Goal: Task Accomplishment & Management: Manage account settings

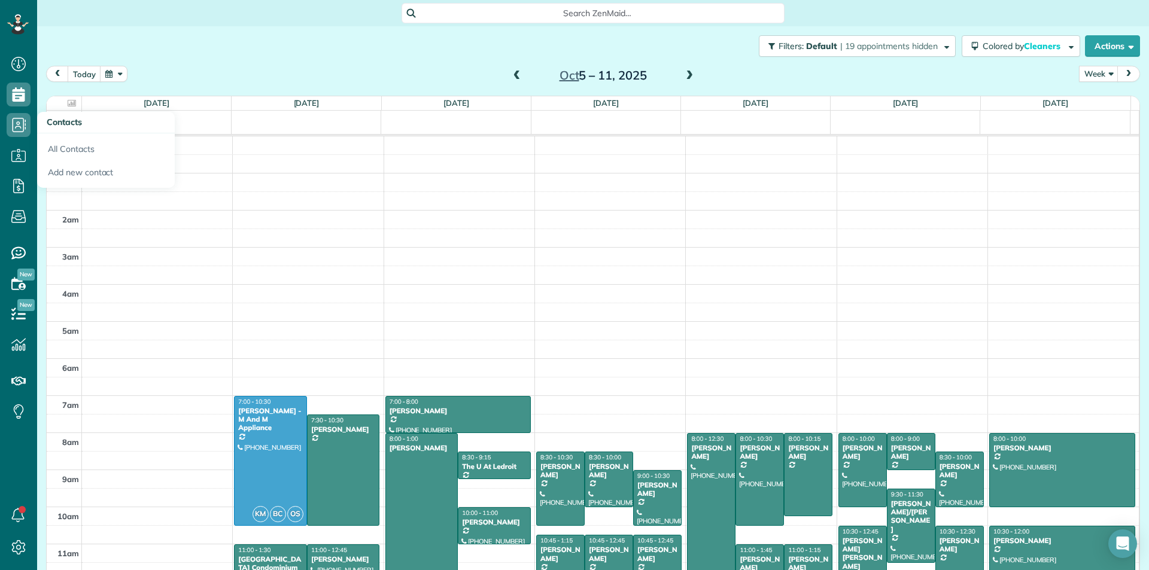
scroll to position [218, 0]
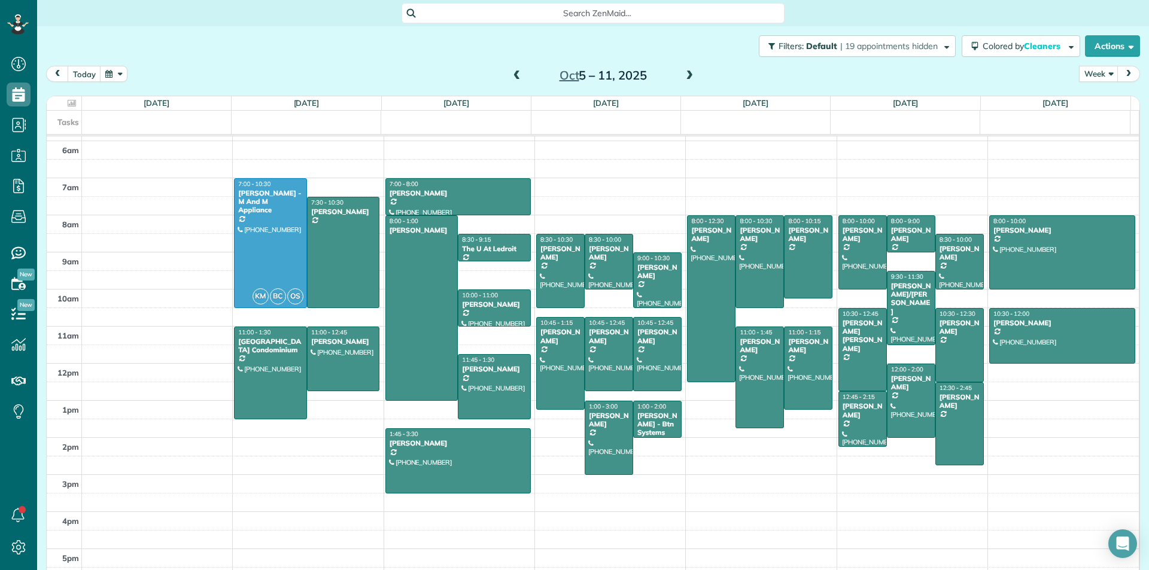
click at [514, 76] on span at bounding box center [517, 76] width 13 height 11
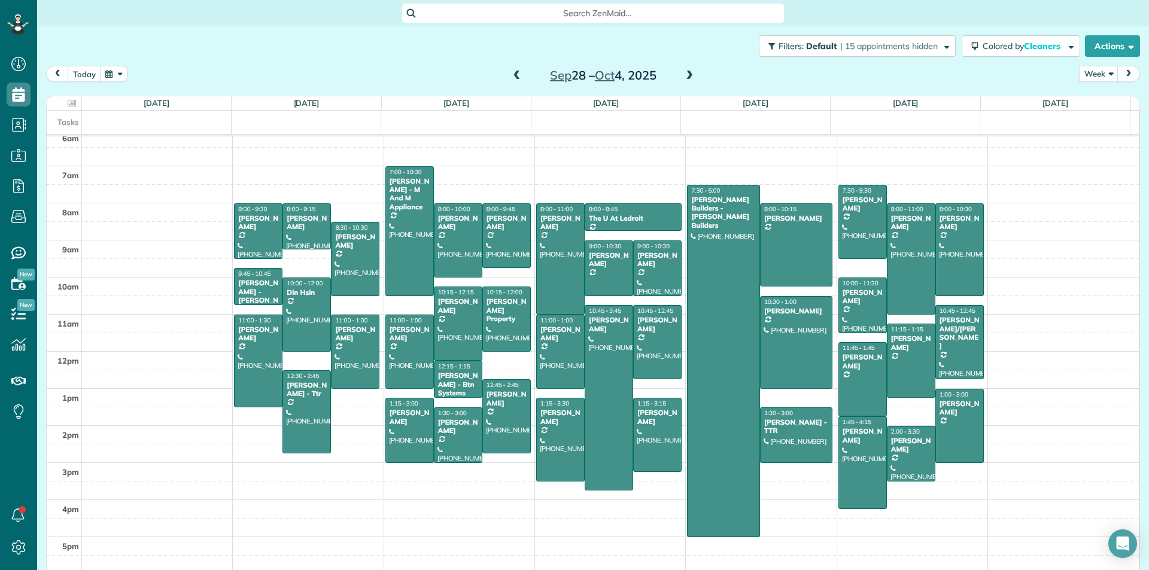
click at [511, 76] on span at bounding box center [517, 76] width 13 height 11
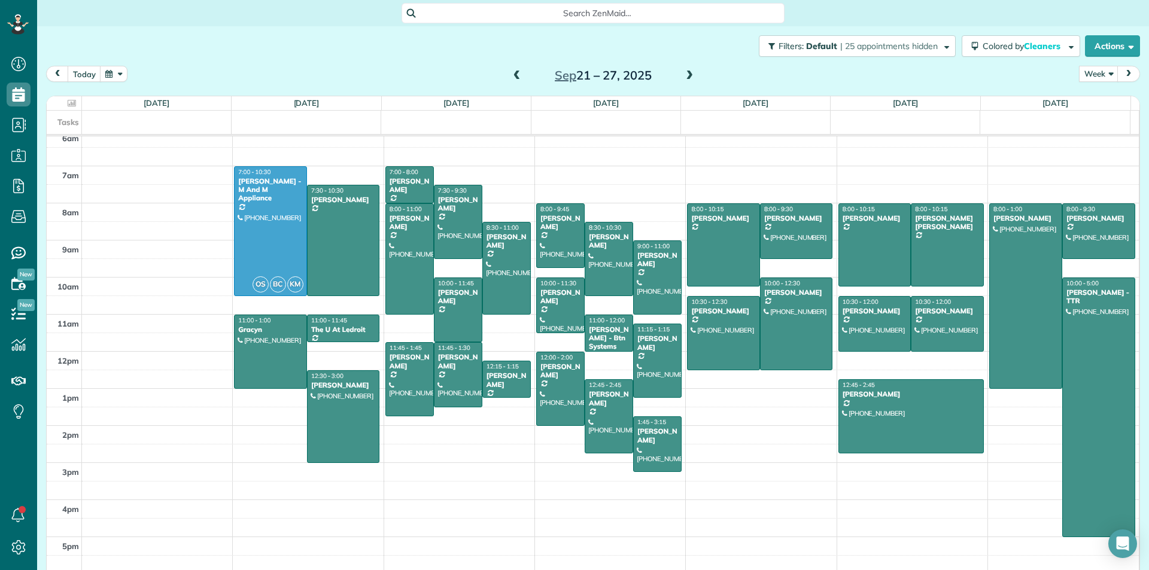
click at [511, 76] on span at bounding box center [517, 76] width 13 height 11
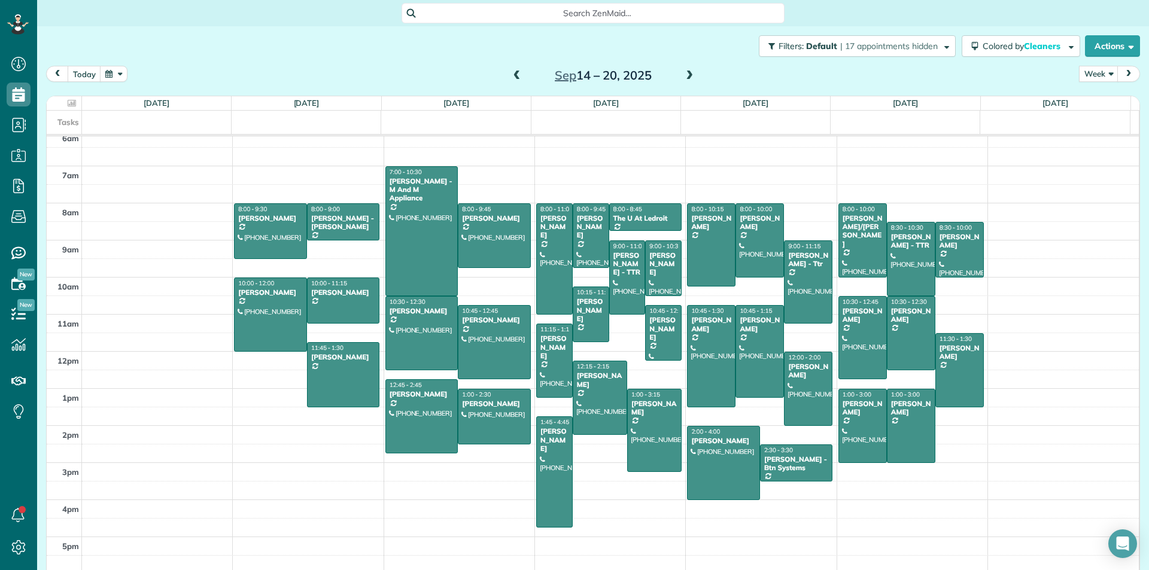
click at [683, 80] on span at bounding box center [689, 76] width 13 height 11
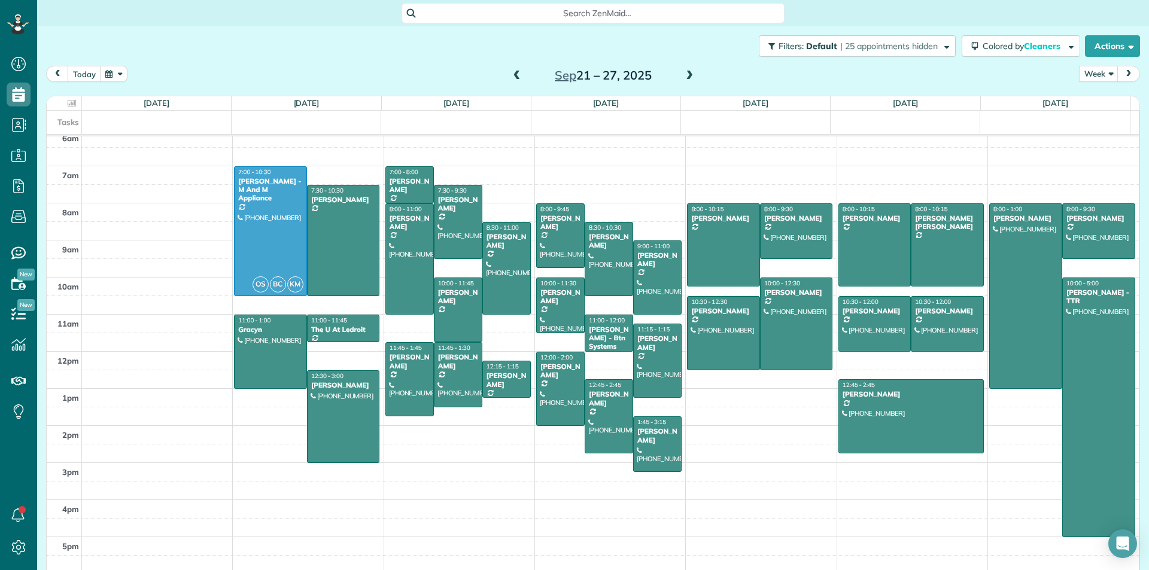
click at [683, 80] on span at bounding box center [689, 76] width 13 height 11
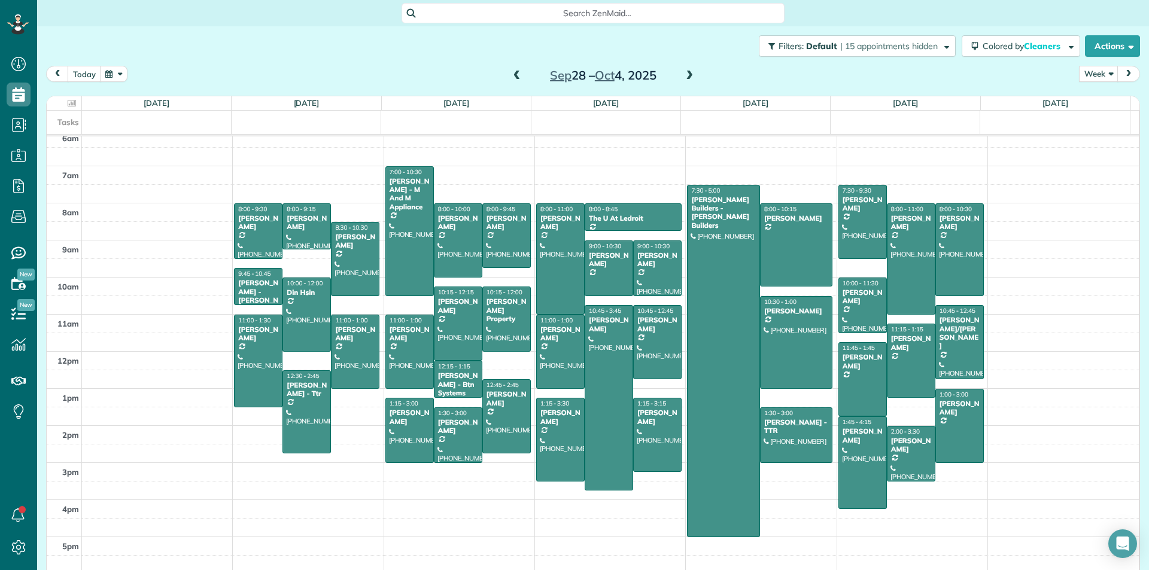
click at [514, 75] on span at bounding box center [517, 76] width 13 height 11
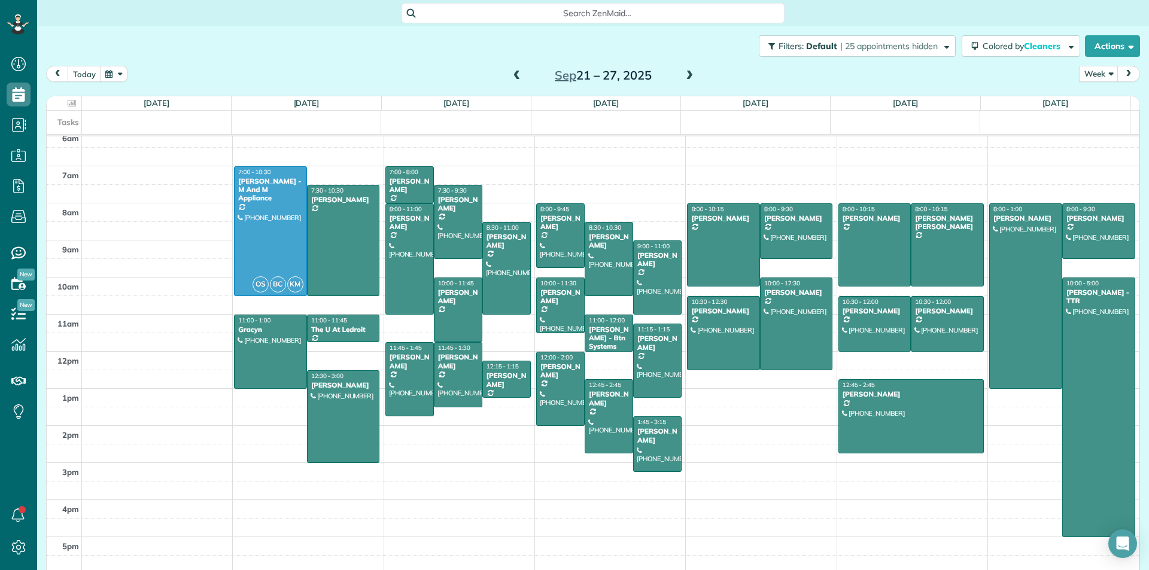
click at [511, 77] on span at bounding box center [517, 76] width 13 height 11
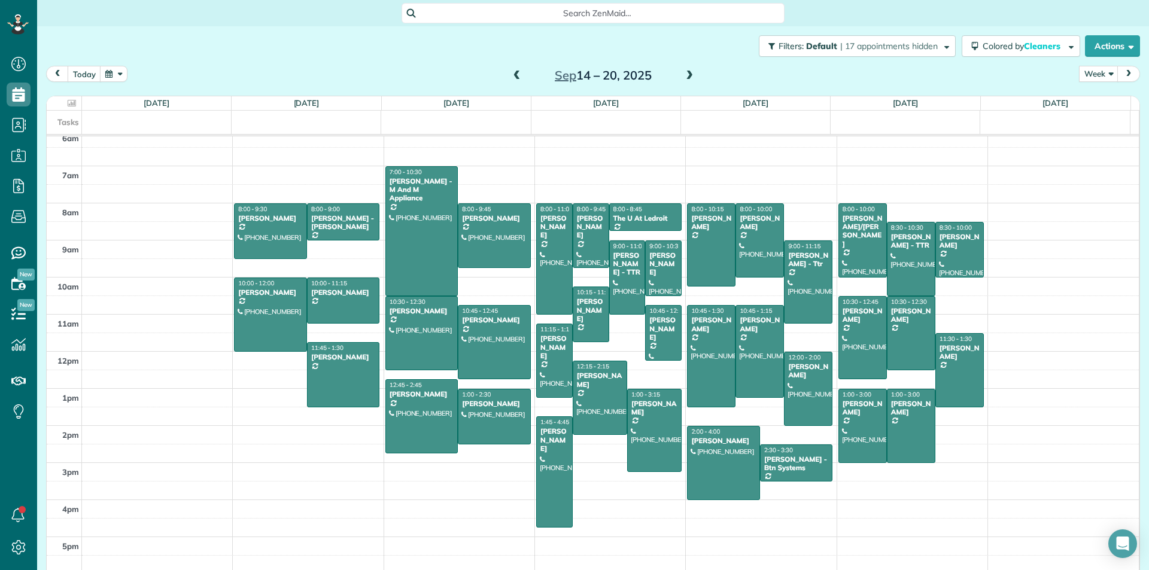
click at [684, 71] on span at bounding box center [689, 76] width 13 height 11
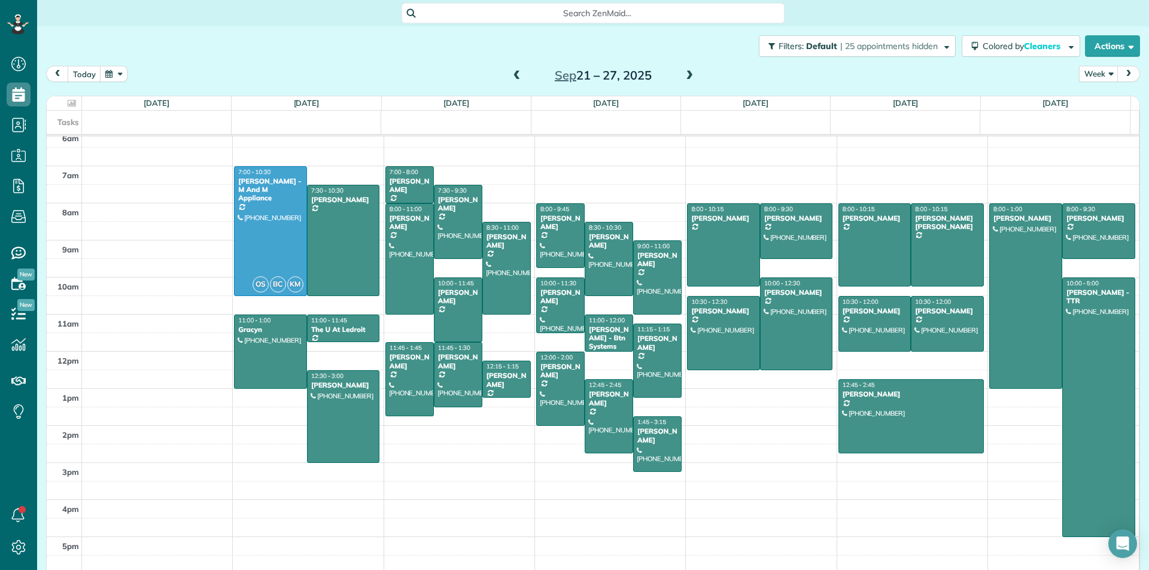
click at [688, 78] on span at bounding box center [689, 76] width 13 height 11
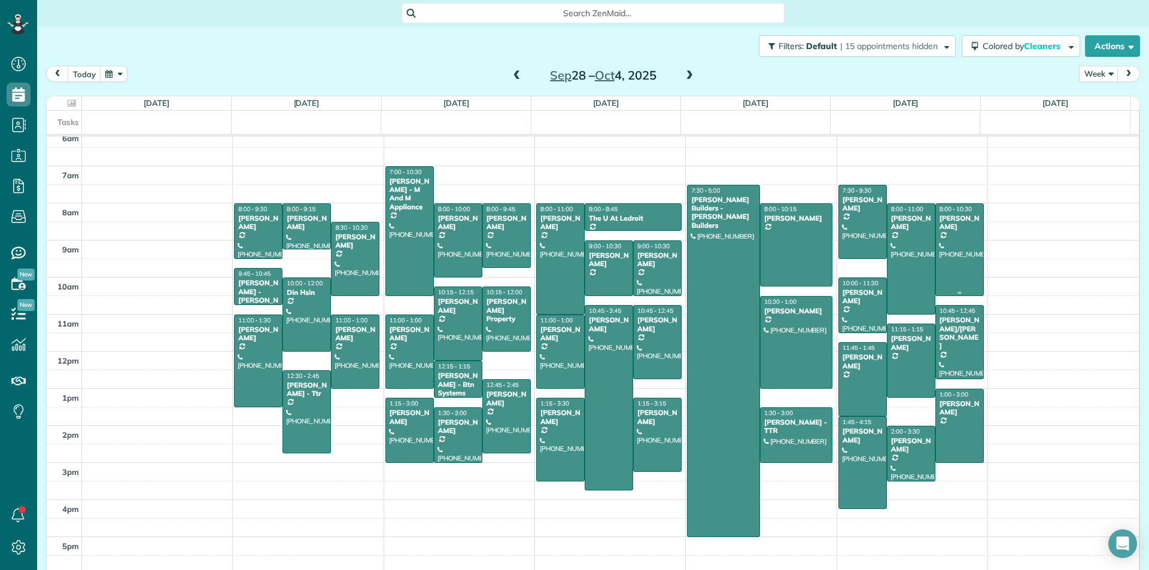
click at [939, 246] on div at bounding box center [959, 250] width 47 height 92
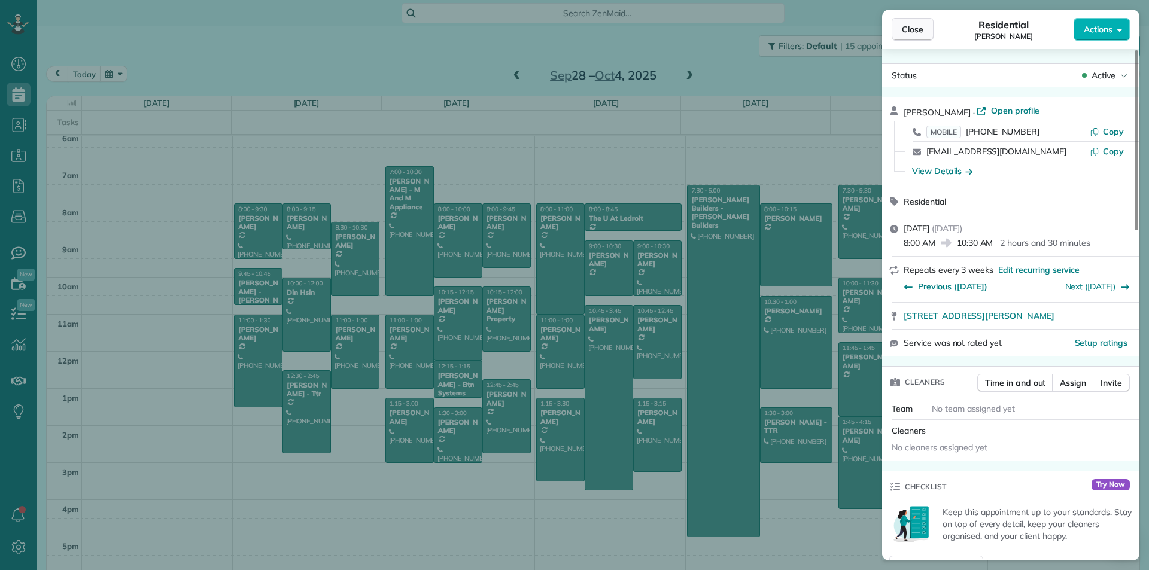
click at [904, 30] on span "Close" at bounding box center [913, 29] width 22 height 12
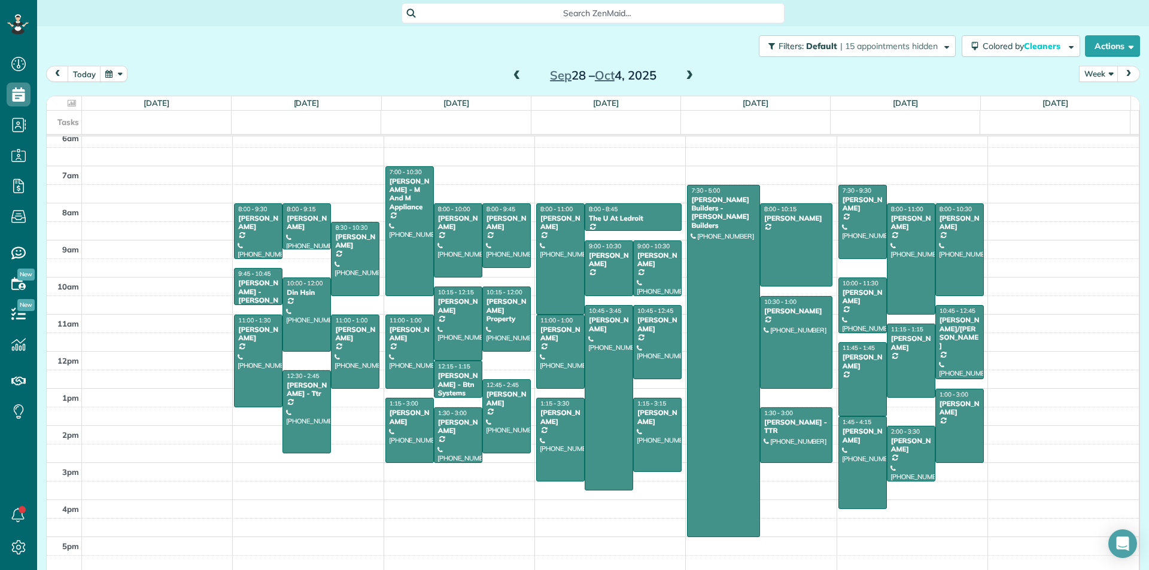
click at [511, 74] on span at bounding box center [517, 76] width 13 height 11
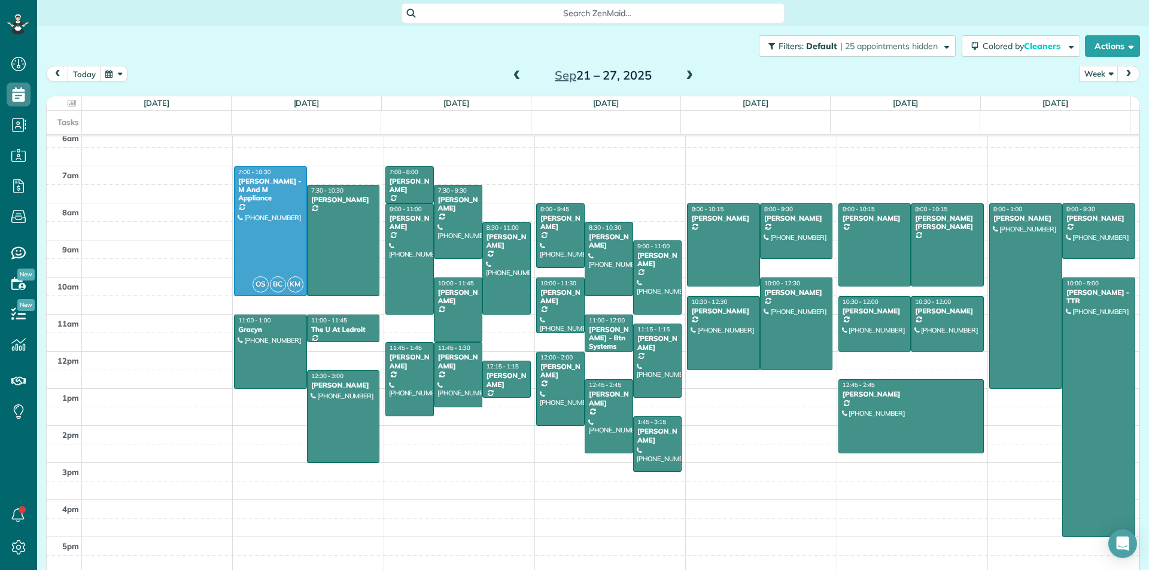
click at [511, 74] on span at bounding box center [517, 76] width 13 height 11
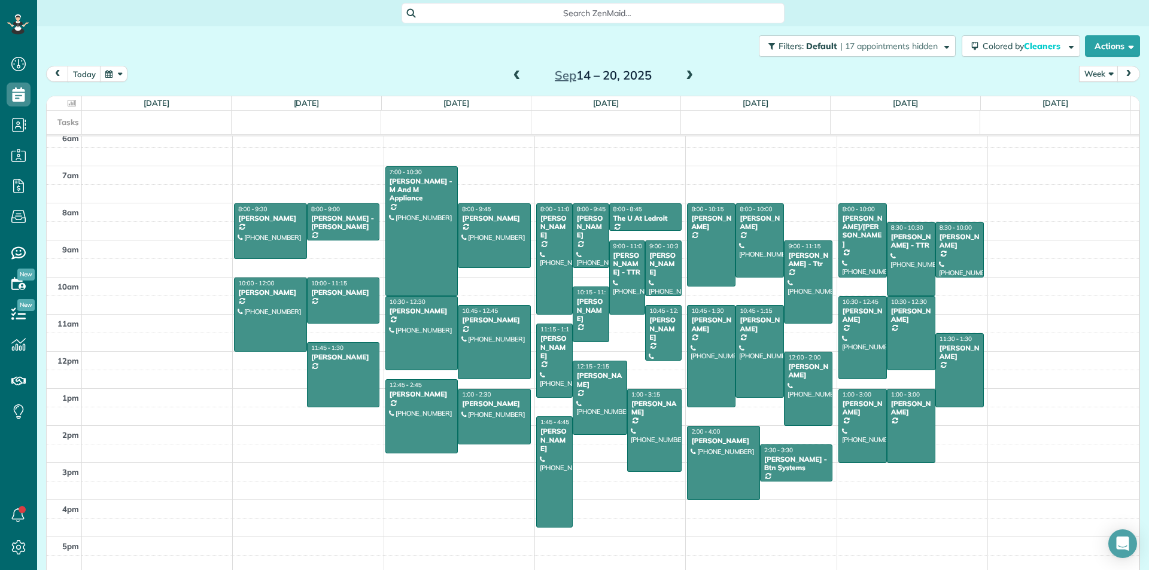
click at [511, 75] on span at bounding box center [517, 76] width 13 height 11
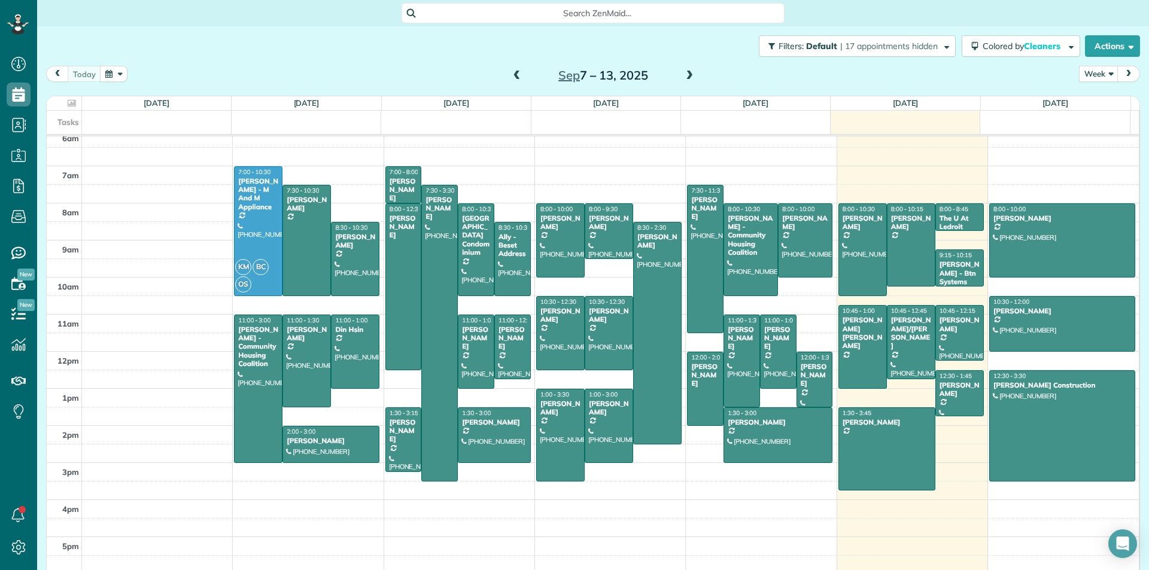
click at [683, 78] on span at bounding box center [689, 76] width 13 height 11
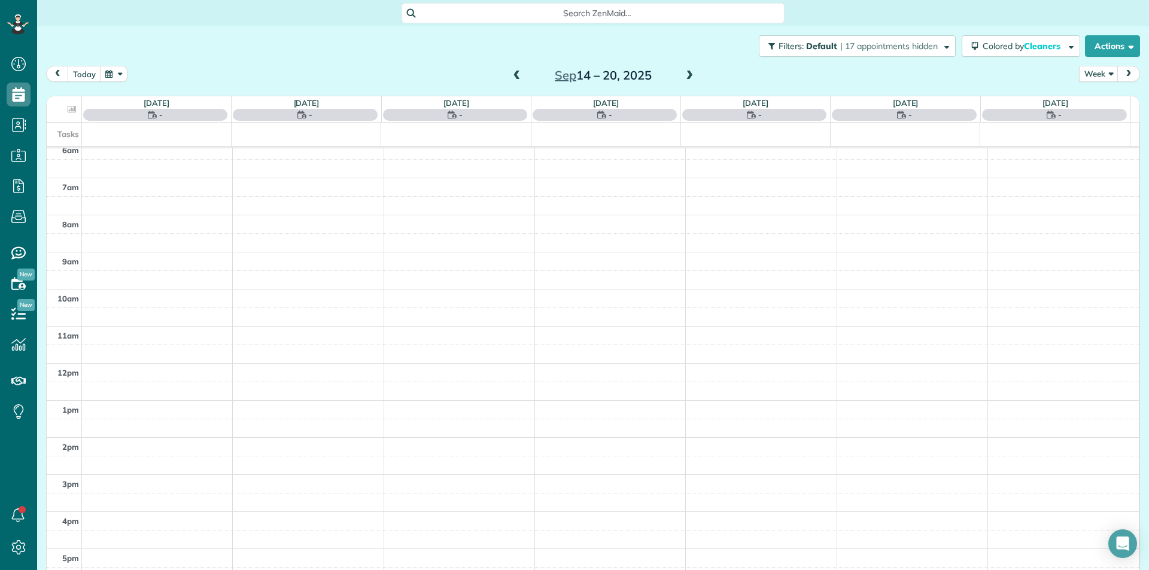
click at [683, 78] on span at bounding box center [689, 76] width 13 height 11
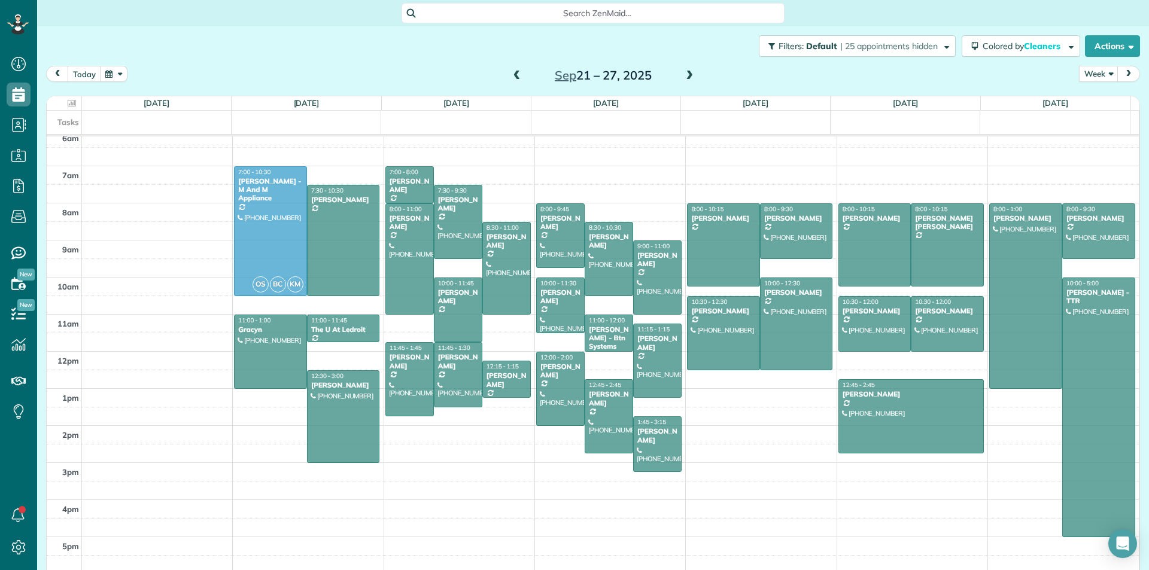
click at [683, 78] on span at bounding box center [689, 76] width 13 height 11
